Goal: Information Seeking & Learning: Find specific fact

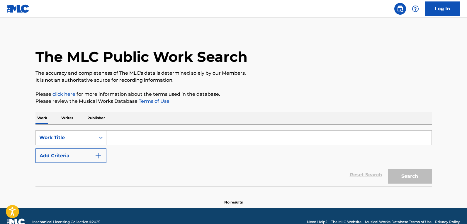
click at [127, 136] on input "Search Form" at bounding box center [268, 138] width 325 height 14
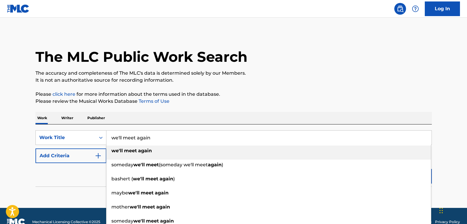
type input "we'll meet again"
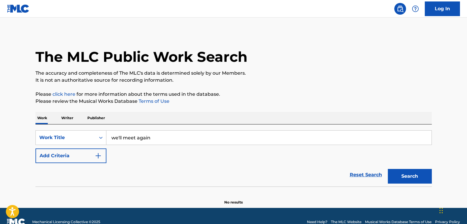
click at [79, 167] on div "Reset Search Search" at bounding box center [233, 174] width 396 height 23
drag, startPoint x: 81, startPoint y: 156, endPoint x: 85, endPoint y: 156, distance: 3.5
click at [82, 156] on button "Add Criteria" at bounding box center [70, 156] width 71 height 15
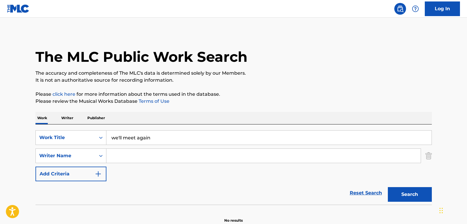
click at [128, 155] on input "Search Form" at bounding box center [263, 156] width 314 height 14
click at [388, 187] on button "Search" at bounding box center [410, 194] width 44 height 15
drag, startPoint x: 164, startPoint y: 159, endPoint x: 19, endPoint y: 159, distance: 144.2
click at [19, 159] on main "The MLC Public Work Search The accuracy and completeness of The MLC's data is d…" at bounding box center [233, 177] width 467 height 319
type input "[PERSON_NAME]"
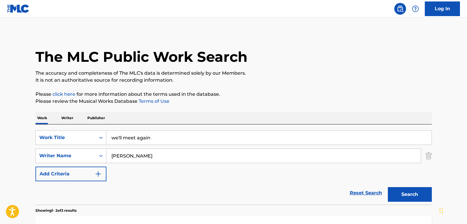
click at [388, 187] on button "Search" at bounding box center [410, 194] width 44 height 15
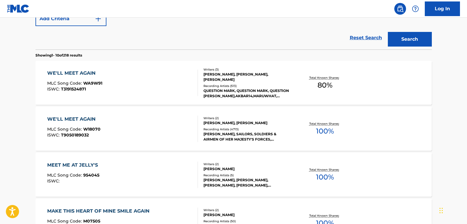
scroll to position [147, 0]
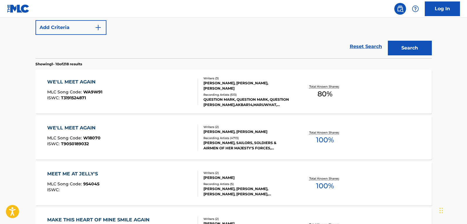
click at [126, 132] on div "WE'LL MEET AGAIN MLC Song Code : W18070 ISWC : T9050189032" at bounding box center [122, 138] width 151 height 26
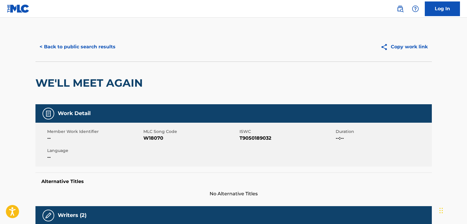
click at [95, 48] on button "< Back to public search results" at bounding box center [77, 47] width 84 height 15
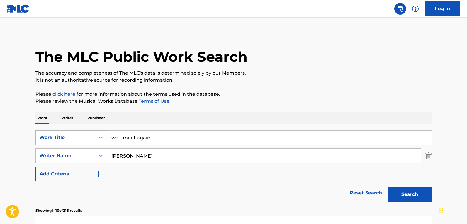
drag, startPoint x: 156, startPoint y: 133, endPoint x: 57, endPoint y: 133, distance: 98.8
click at [59, 133] on div "SearchWithCriteria5180d15f-01a3-4a45-b481-aeac9101fefa Work Title we'll meet ag…" at bounding box center [233, 137] width 396 height 15
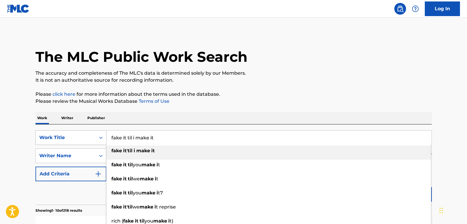
type input "fake it til i make it"
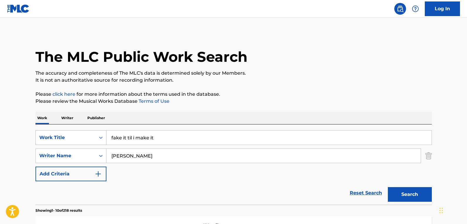
type input "[PERSON_NAME]"
click at [388, 187] on button "Search" at bounding box center [410, 194] width 44 height 15
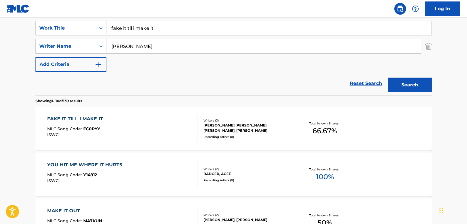
scroll to position [117, 0]
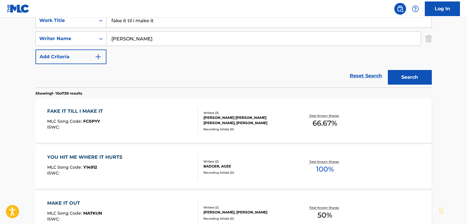
click at [158, 124] on div "FAKE IT TILL I MAKE IT MLC Song Code : FC0PYY ISWC :" at bounding box center [122, 121] width 151 height 26
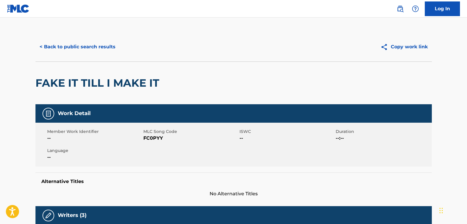
click at [106, 42] on button "< Back to public search results" at bounding box center [77, 47] width 84 height 15
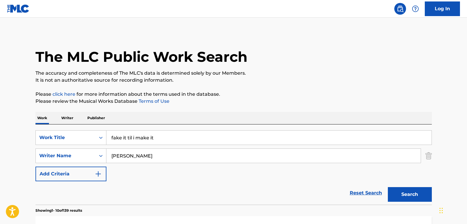
scroll to position [117, 0]
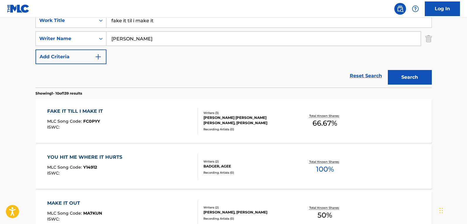
drag, startPoint x: 170, startPoint y: 25, endPoint x: 53, endPoint y: 12, distance: 117.1
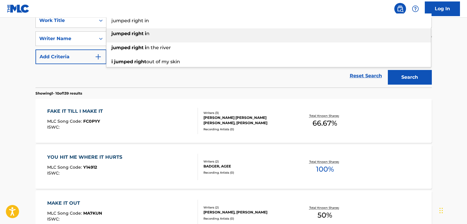
type input "jumped right in"
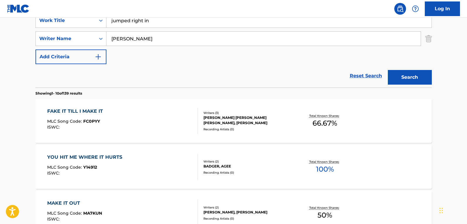
type input "[PERSON_NAME]"
click at [388, 70] on button "Search" at bounding box center [410, 77] width 44 height 15
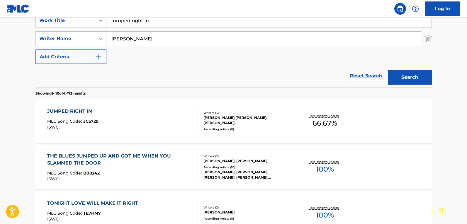
click at [174, 114] on div "JUMPED RIGHT IN MLC Song Code : JC5729 ISWC :" at bounding box center [122, 121] width 151 height 26
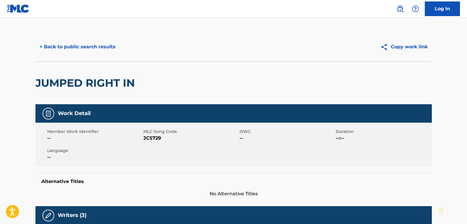
click at [93, 48] on button "< Back to public search results" at bounding box center [77, 47] width 84 height 15
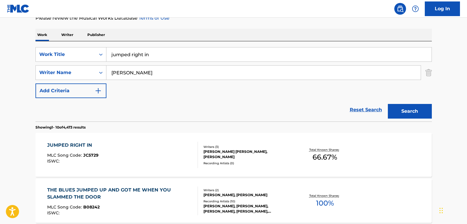
scroll to position [29, 0]
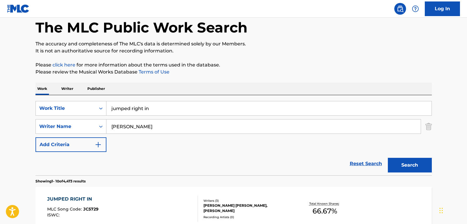
drag, startPoint x: 178, startPoint y: 110, endPoint x: 0, endPoint y: 108, distance: 177.6
type input "fake it till"
click at [388, 158] on button "Search" at bounding box center [410, 165] width 44 height 15
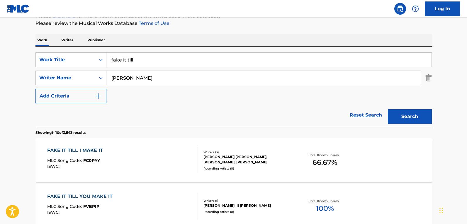
scroll to position [117, 0]
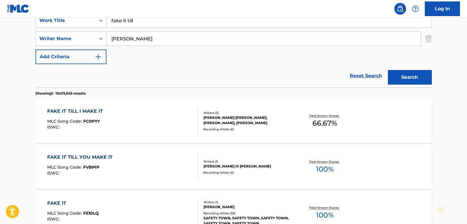
click at [182, 111] on div "FAKE IT TILL I MAKE IT MLC Song Code : FC0PYY ISWC :" at bounding box center [122, 121] width 151 height 26
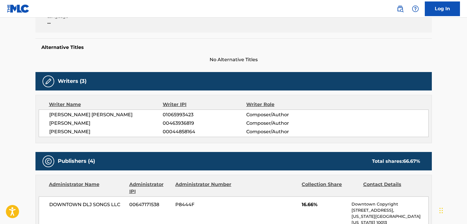
scroll to position [125, 0]
